Goal: Navigation & Orientation: Find specific page/section

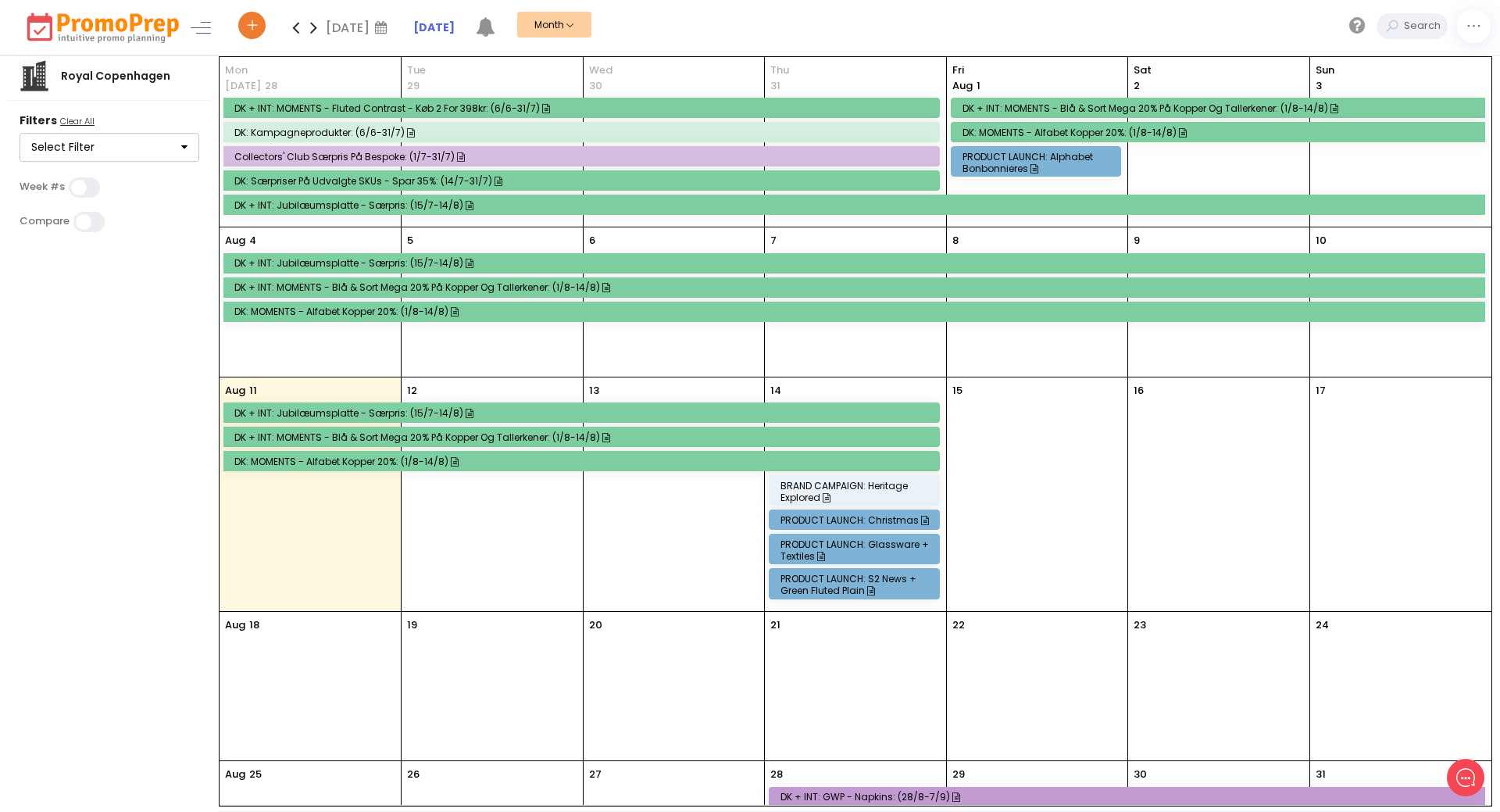
click at [321, 25] on icon at bounding box center [313, 27] width 18 height 31
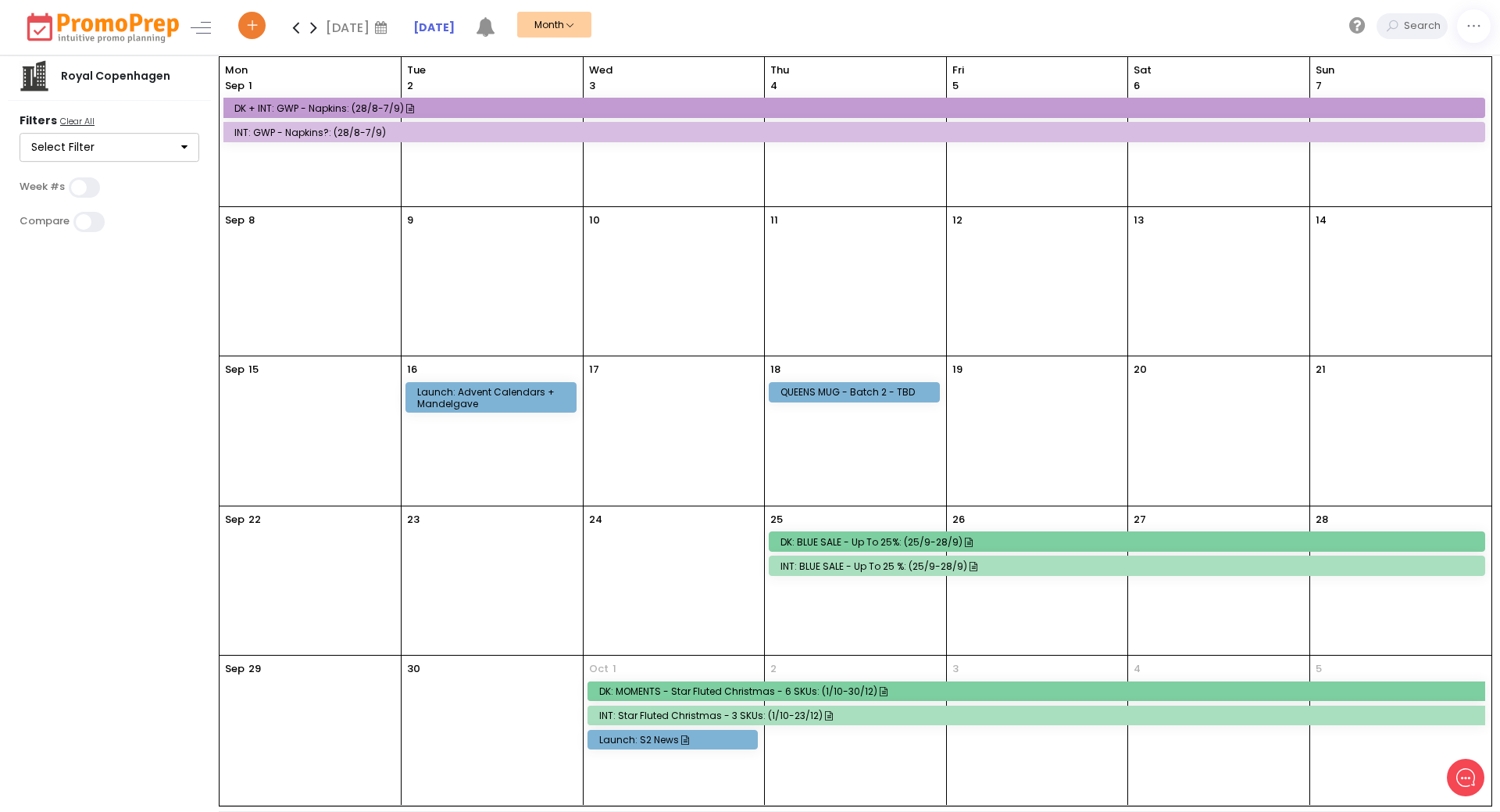
click at [321, 28] on icon at bounding box center [313, 27] width 18 height 31
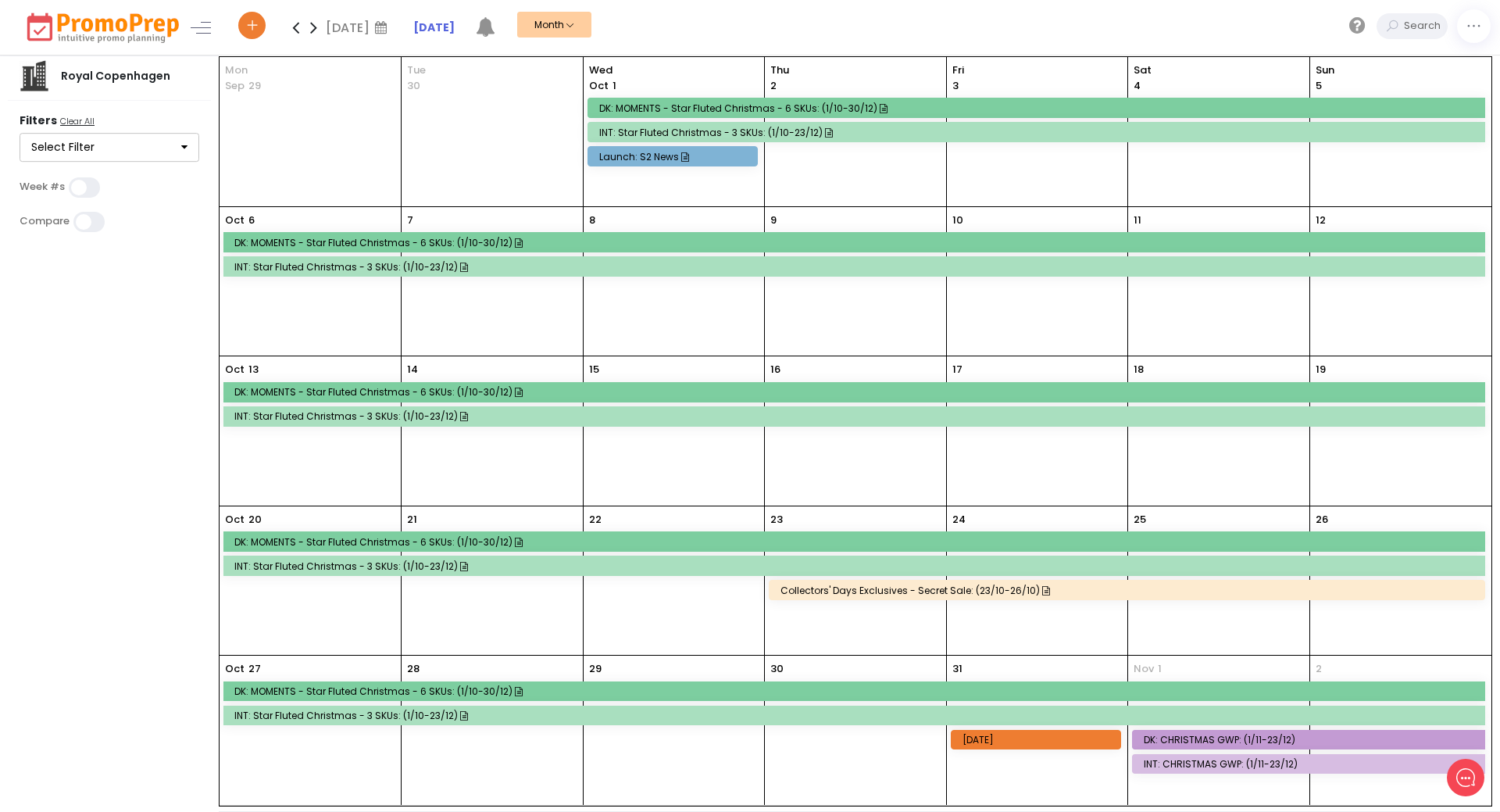
click at [293, 27] on icon at bounding box center [296, 27] width 18 height 31
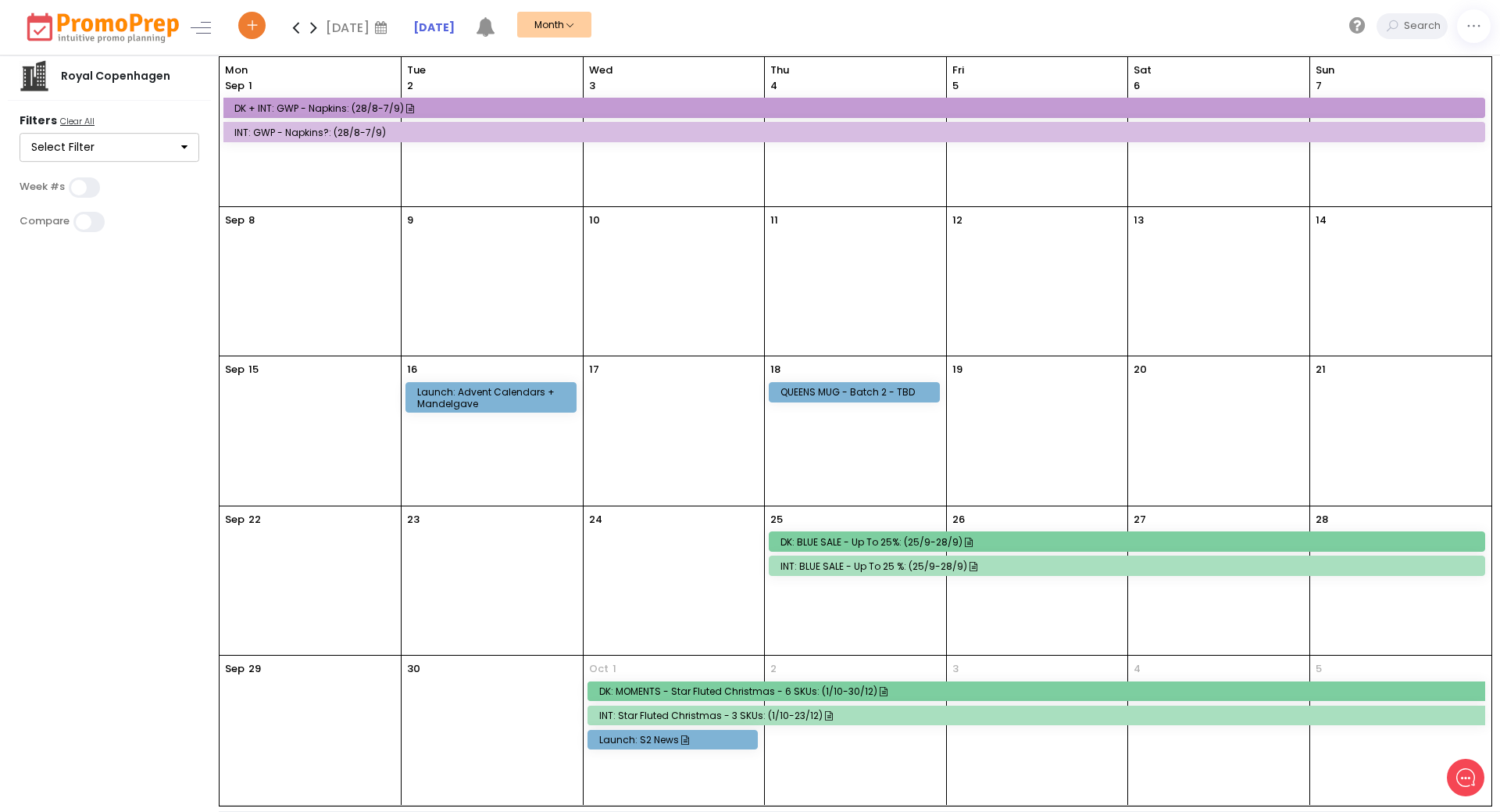
drag, startPoint x: 316, startPoint y: 30, endPoint x: 320, endPoint y: 46, distance: 16.5
click at [315, 30] on icon at bounding box center [313, 27] width 18 height 31
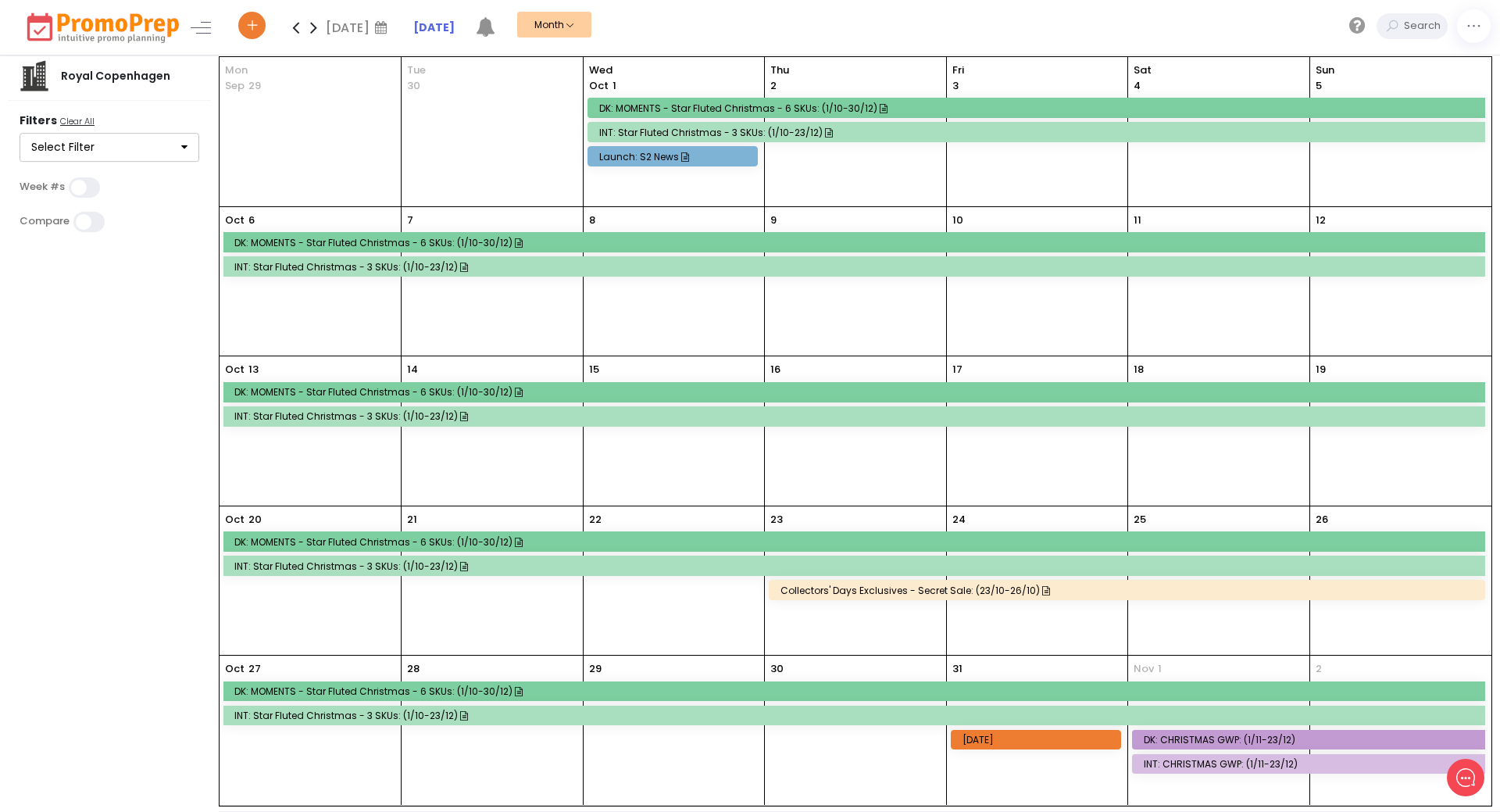
click at [321, 31] on icon at bounding box center [313, 27] width 18 height 31
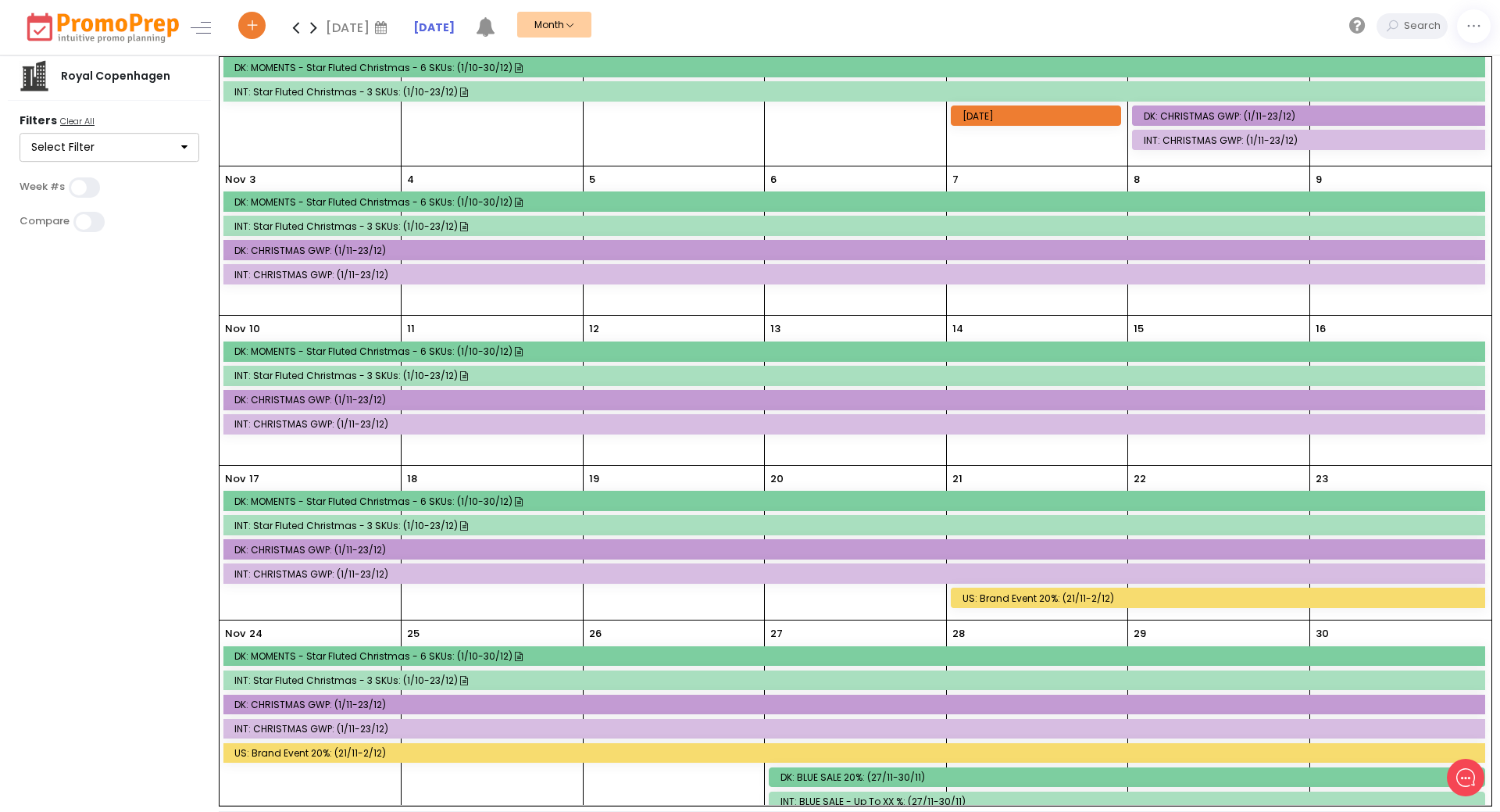
scroll to position [59, 0]
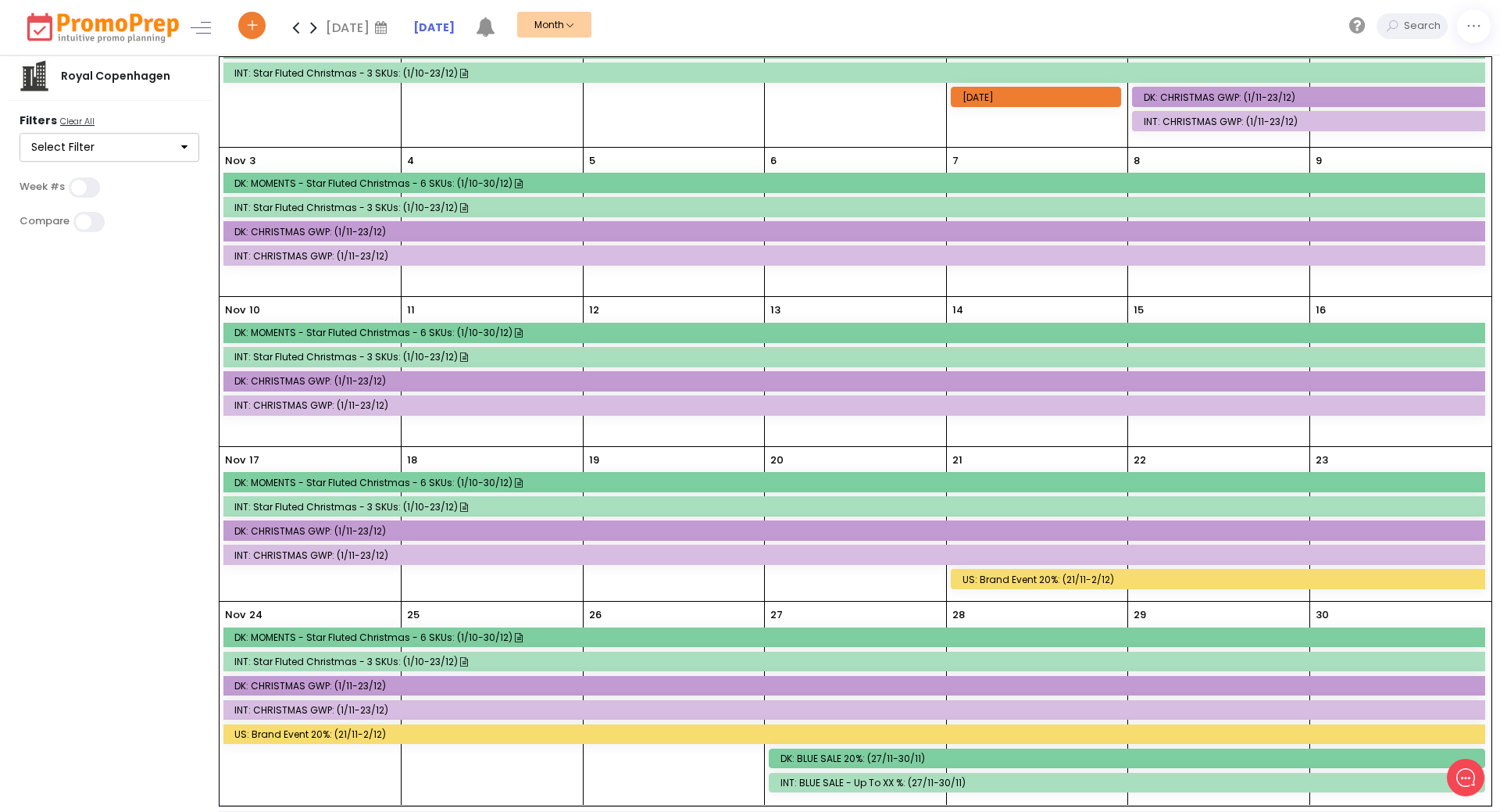
click at [315, 31] on icon at bounding box center [313, 27] width 18 height 31
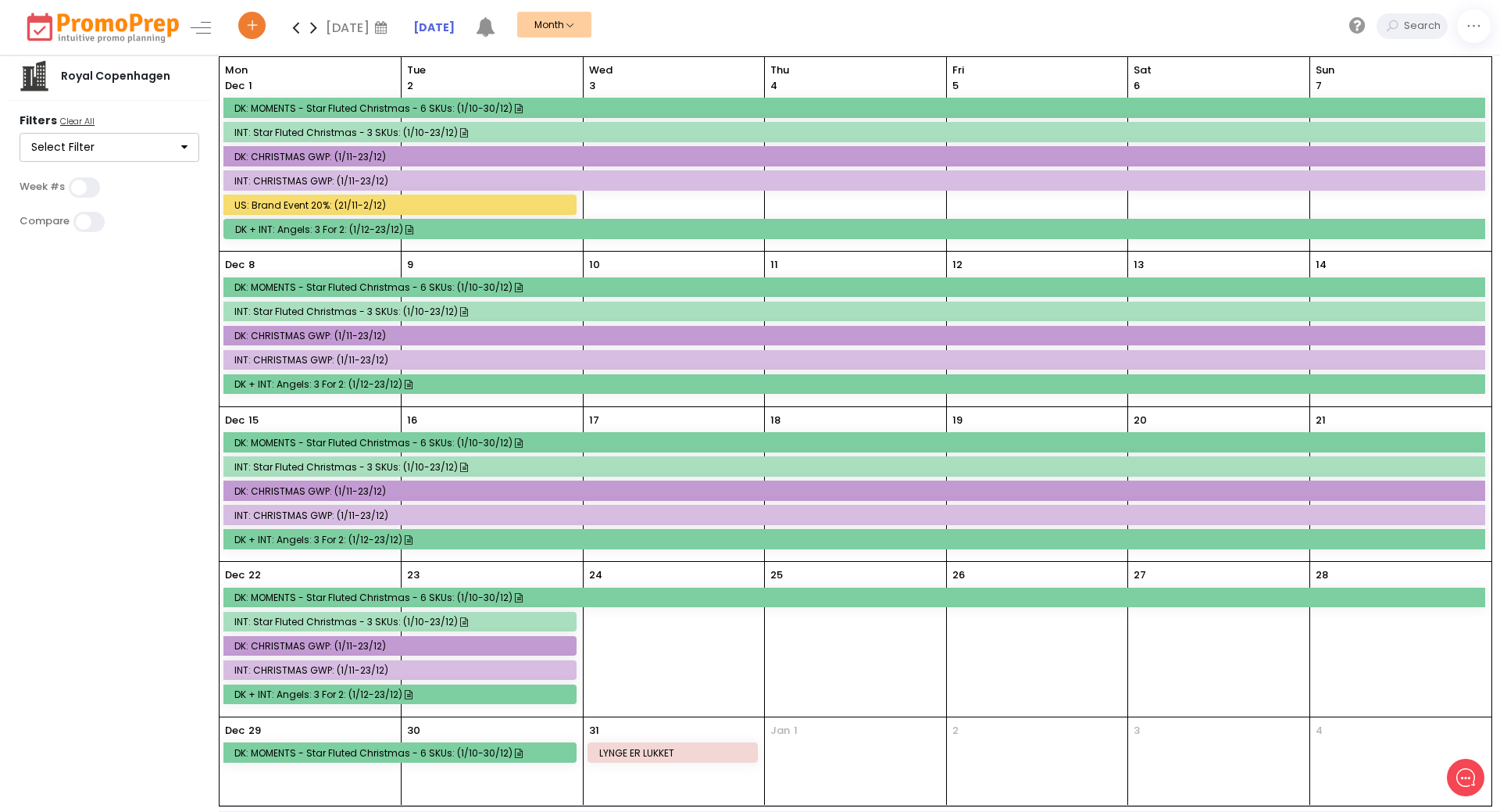
scroll to position [61, 0]
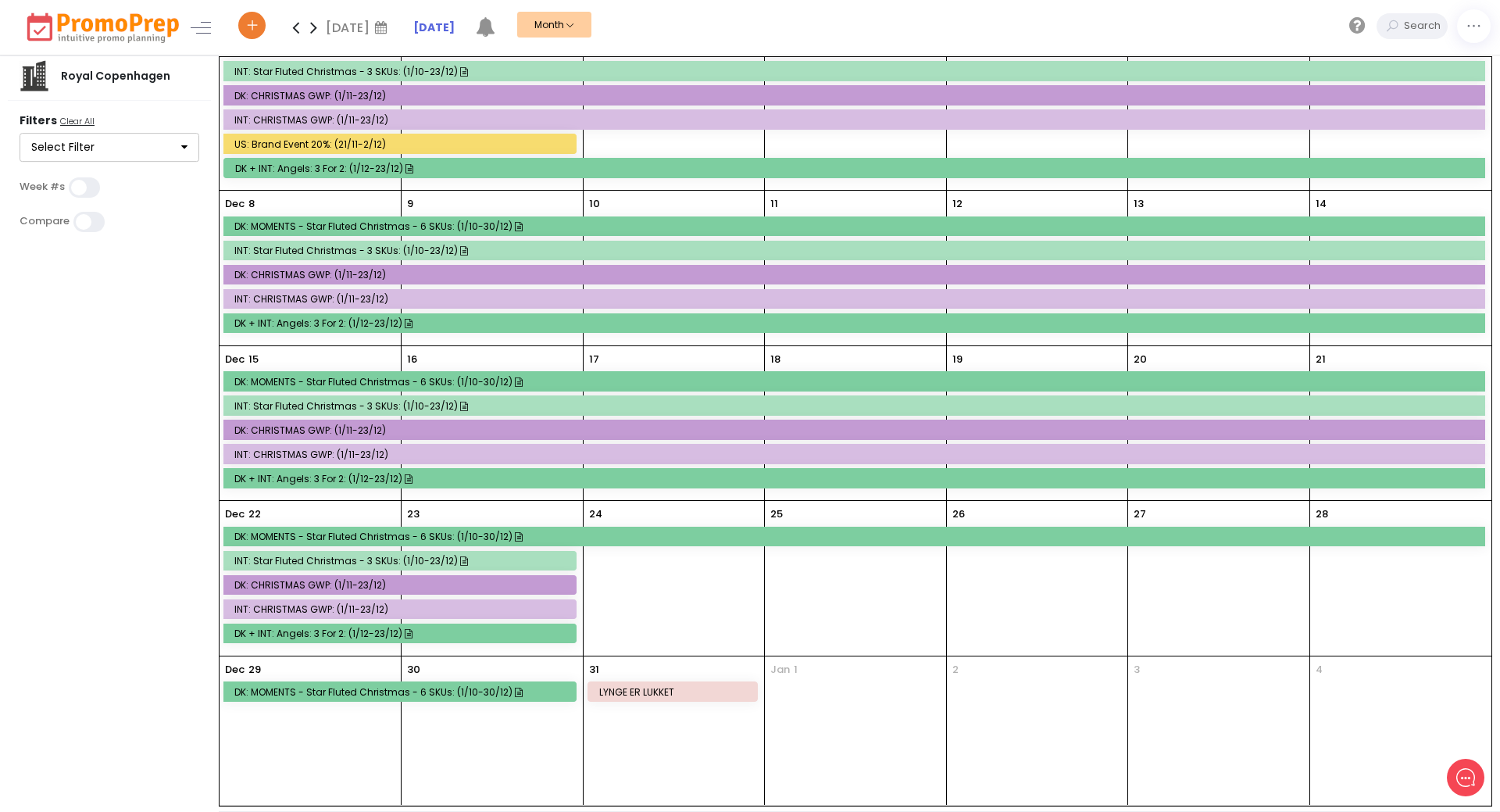
click at [306, 18] on div at bounding box center [304, 27] width 36 height 31
click at [313, 26] on icon at bounding box center [313, 27] width 18 height 31
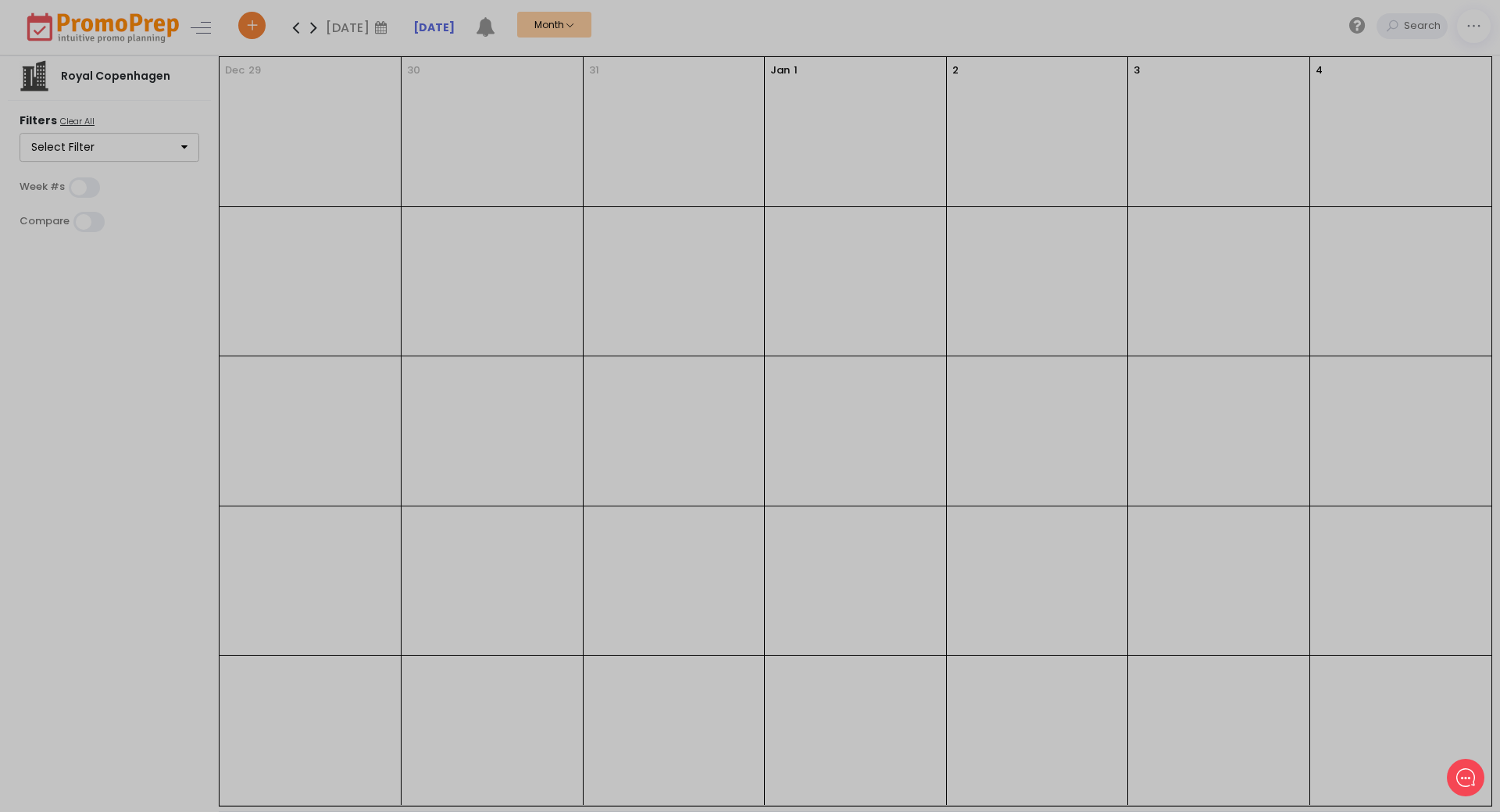
scroll to position [0, 0]
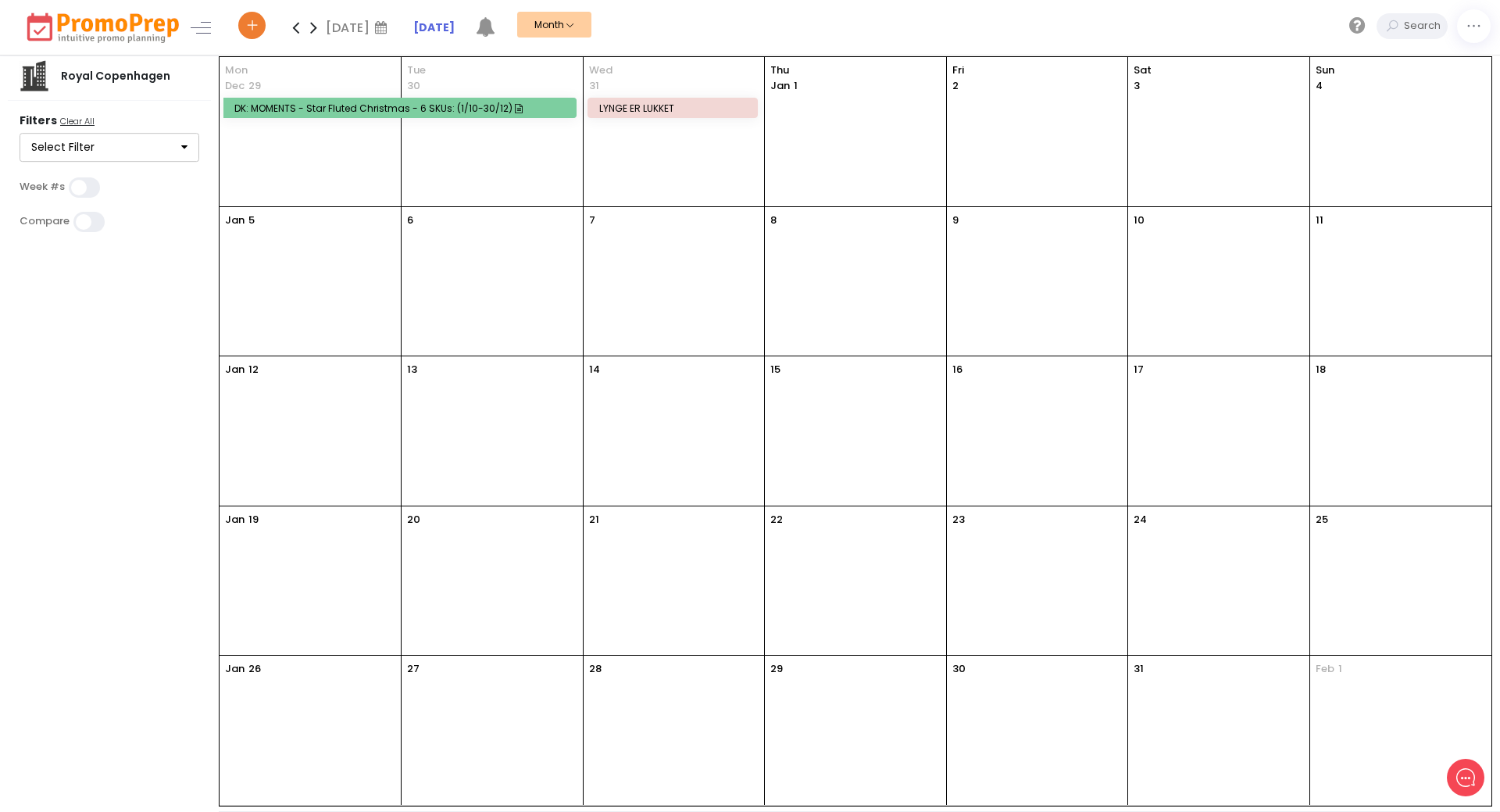
click at [313, 28] on icon at bounding box center [313, 27] width 18 height 31
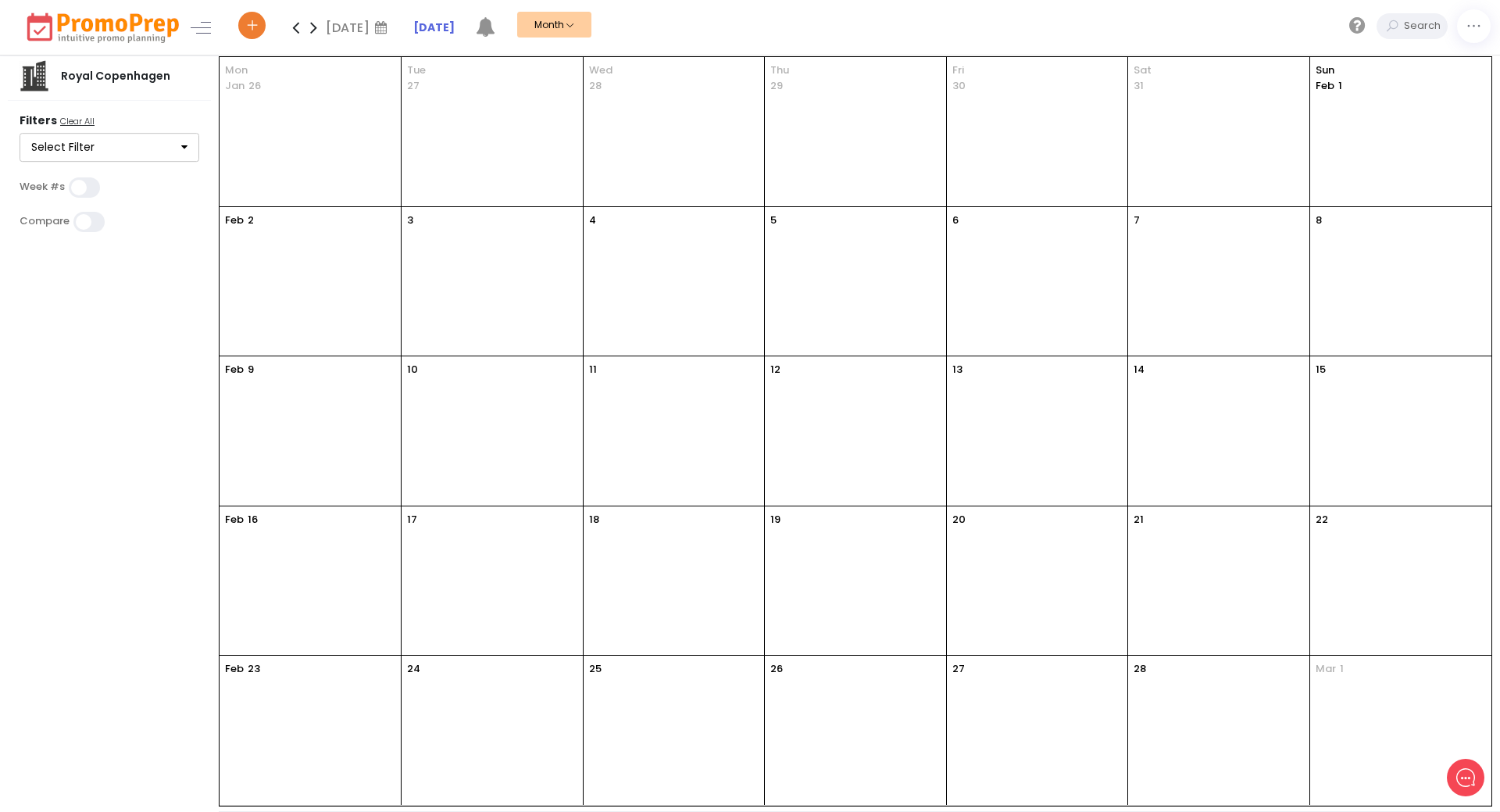
click at [302, 29] on icon at bounding box center [296, 27] width 18 height 31
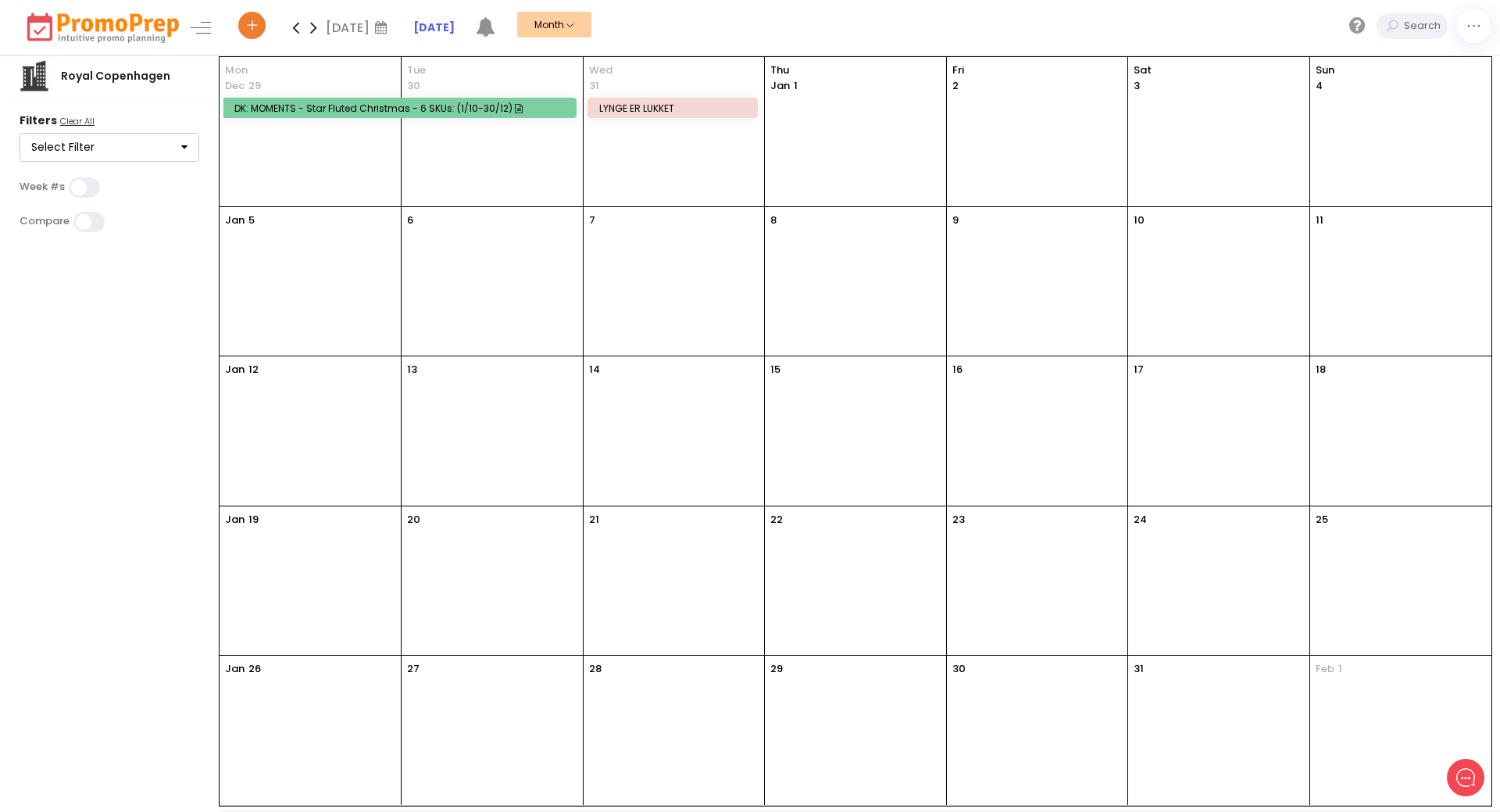
click at [293, 28] on icon at bounding box center [296, 27] width 18 height 31
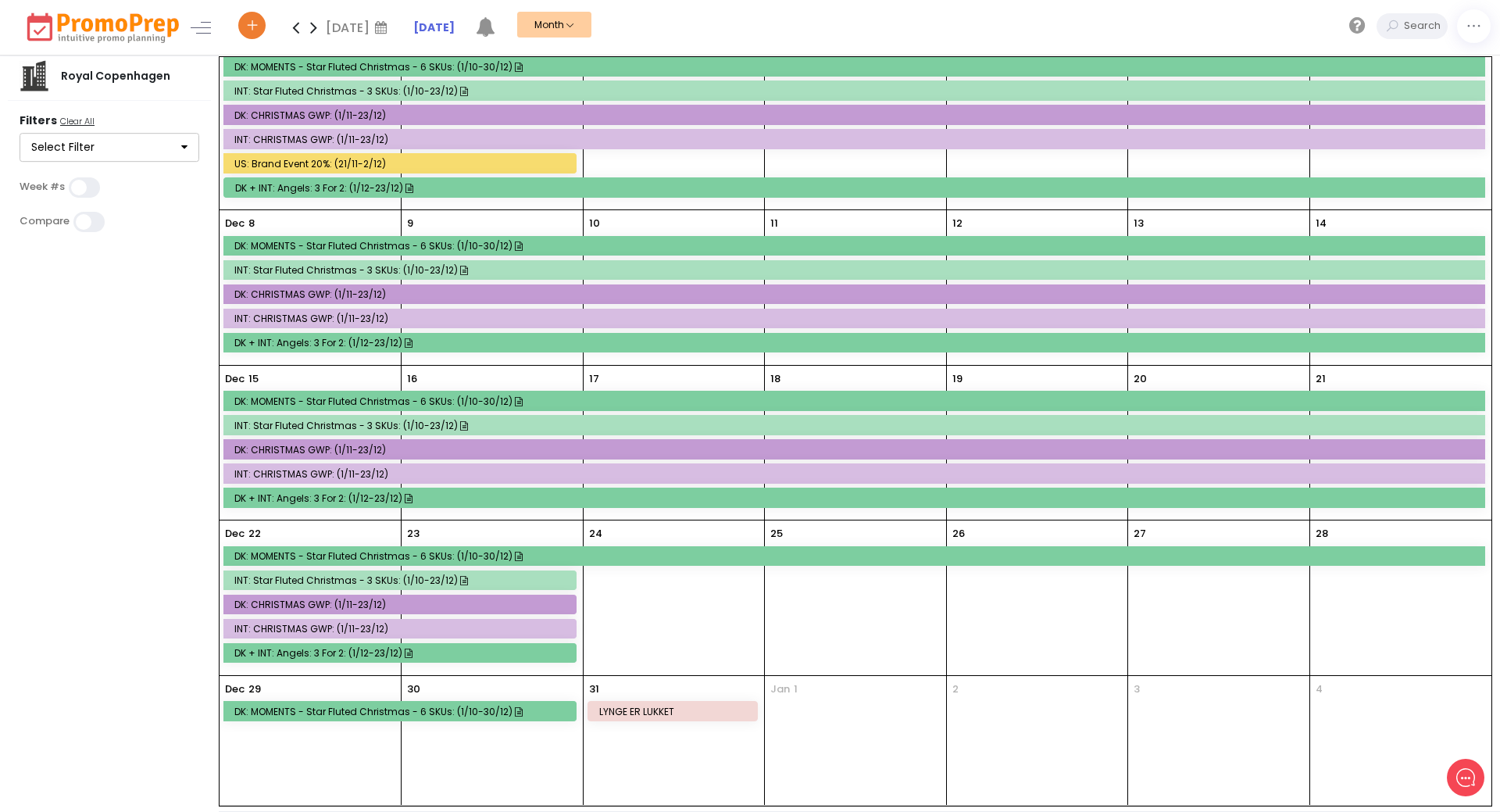
scroll to position [61, 0]
